Goal: Information Seeking & Learning: Learn about a topic

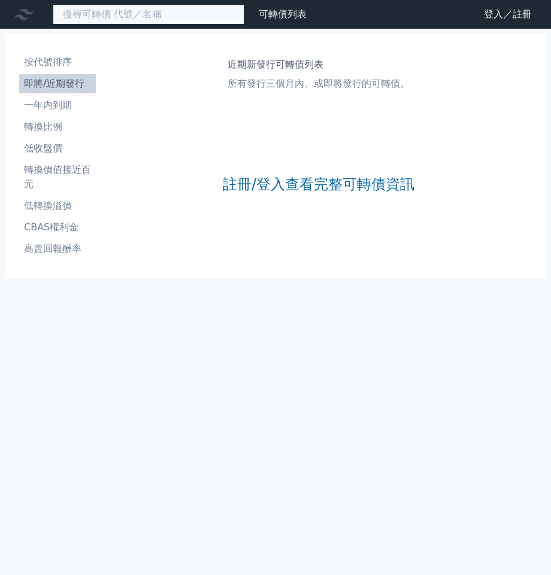
click at [72, 14] on input at bounding box center [149, 14] width 192 height 20
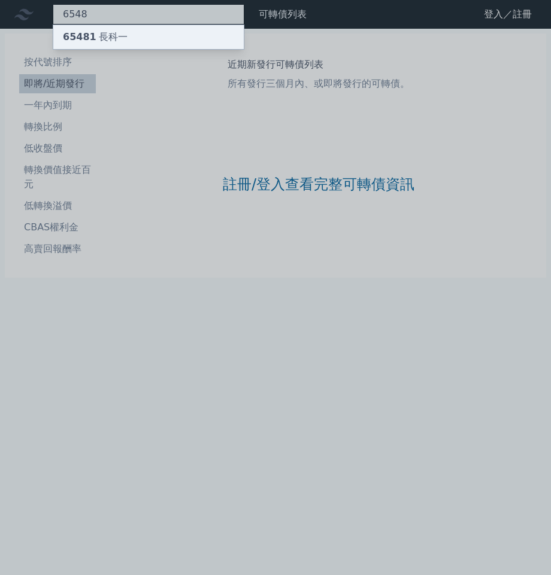
type input "6548"
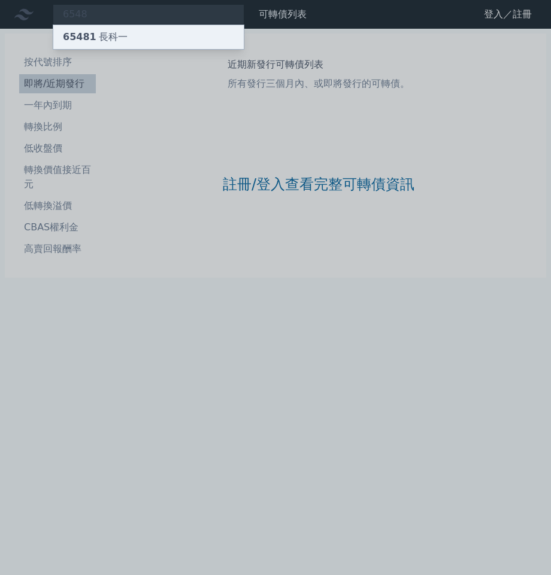
click at [89, 38] on span "65481" at bounding box center [80, 36] width 34 height 11
click at [89, 19] on div at bounding box center [275, 287] width 551 height 575
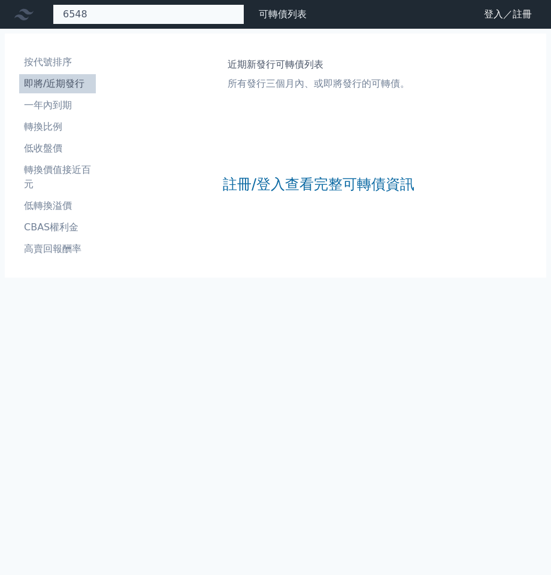
click at [88, 17] on div "6548 65481 長科一" at bounding box center [149, 14] width 192 height 20
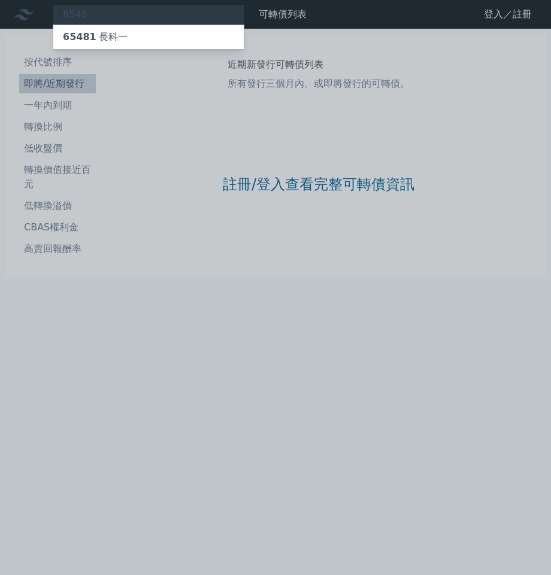
click at [83, 11] on div at bounding box center [275, 287] width 551 height 575
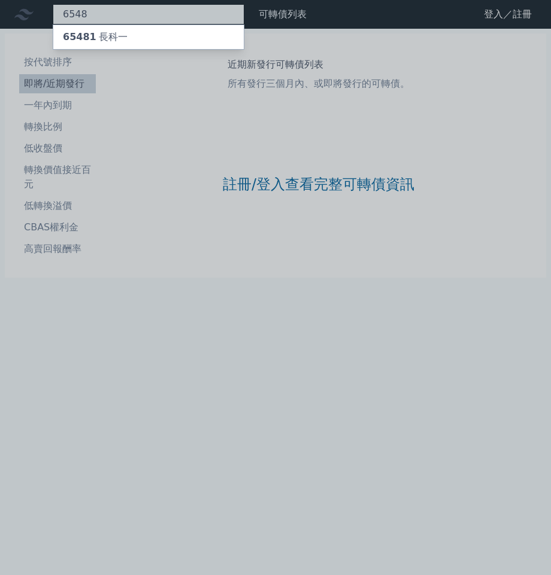
click at [80, 17] on div "6548 65481 長科一" at bounding box center [149, 14] width 192 height 20
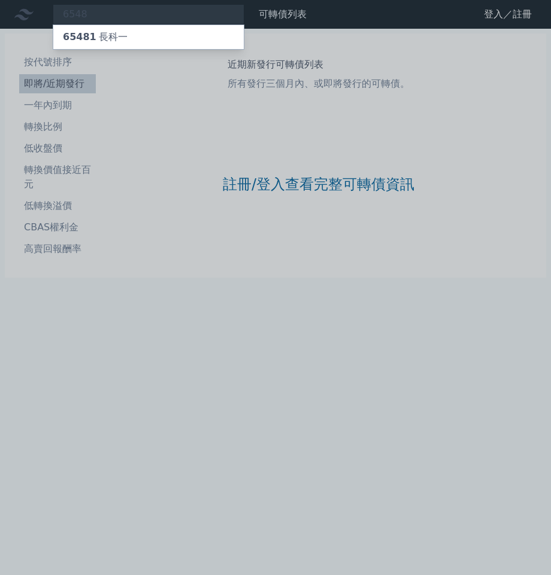
click at [92, 13] on div at bounding box center [275, 287] width 551 height 575
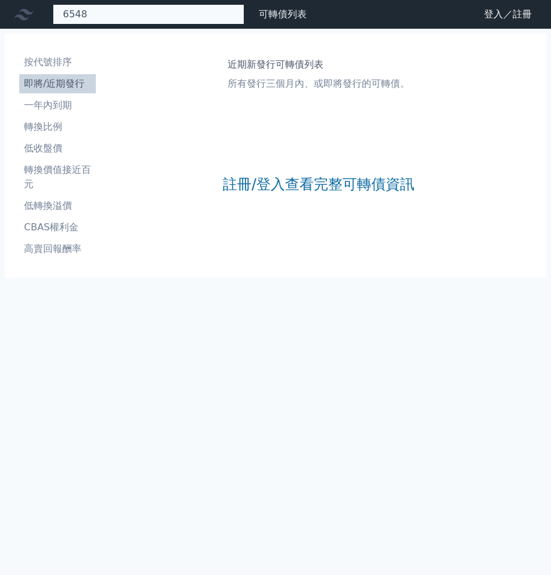
click at [92, 13] on div "6548 65481 長科一" at bounding box center [149, 14] width 192 height 20
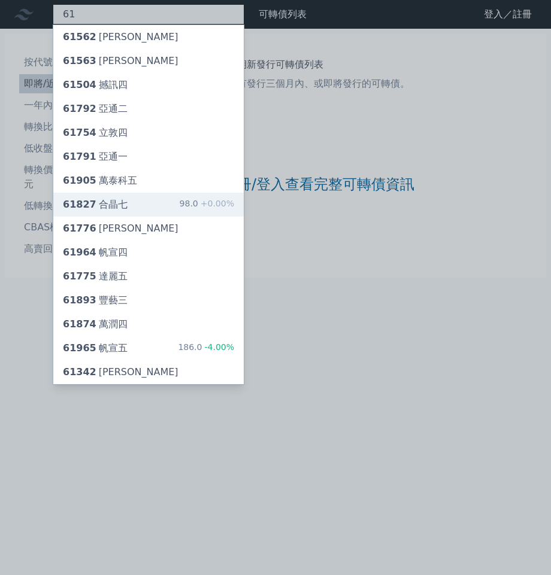
type input "61"
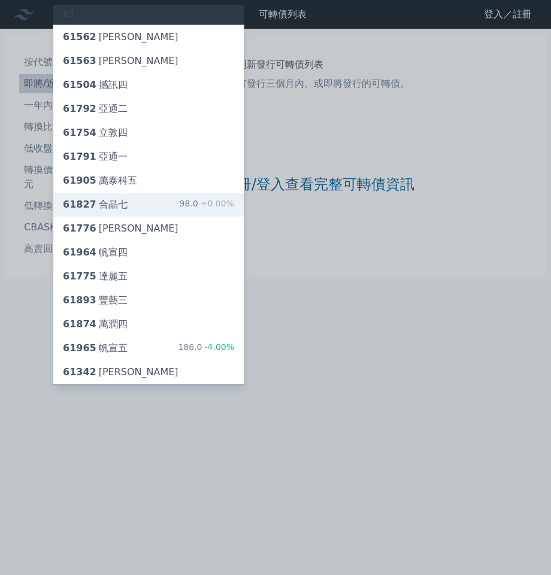
click at [116, 204] on div "61827 合[PERSON_NAME]" at bounding box center [95, 205] width 65 height 14
click at [93, 13] on div at bounding box center [275, 287] width 551 height 575
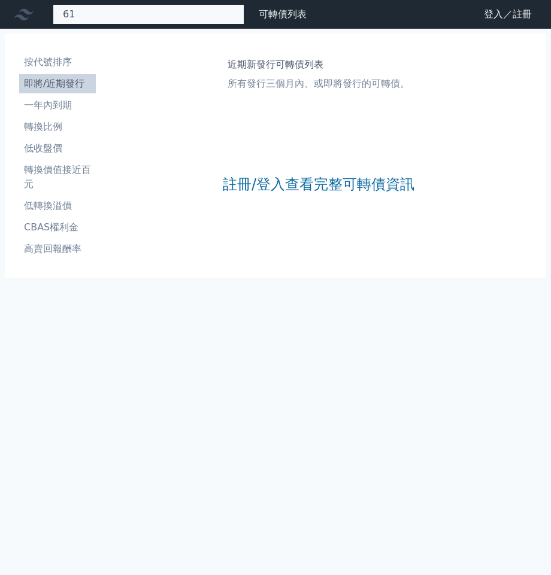
click at [102, 12] on div "61 61562 [PERSON_NAME] 61563 [PERSON_NAME] 61504 撼訊四 61792 亞通二 61754 立敦四 61791 …" at bounding box center [149, 14] width 192 height 20
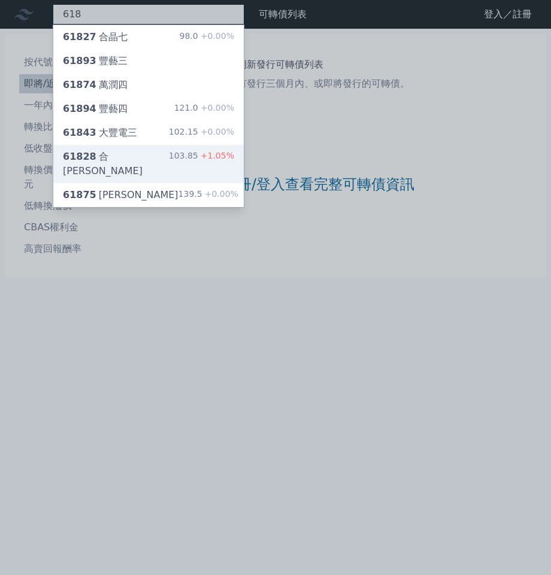
type input "618"
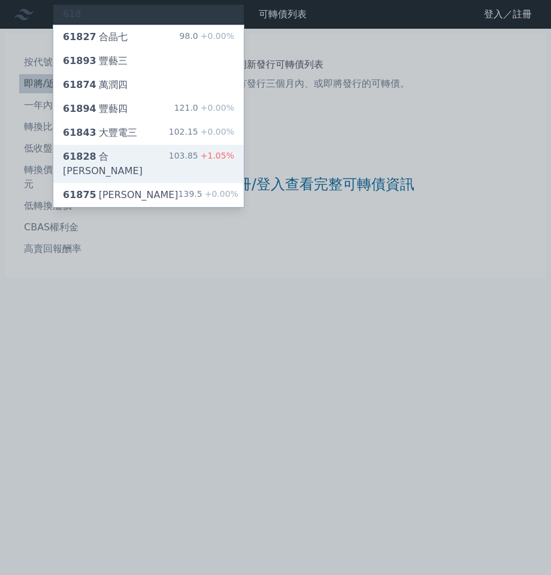
click at [127, 154] on div "61828 合晶八 103.85 +1.05%" at bounding box center [148, 164] width 190 height 38
